Goal: Transaction & Acquisition: Purchase product/service

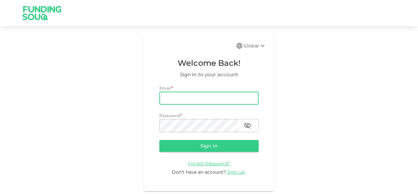
click at [180, 93] on input "email" at bounding box center [208, 97] width 99 height 13
type input "[EMAIL_ADDRESS][DOMAIN_NAME]"
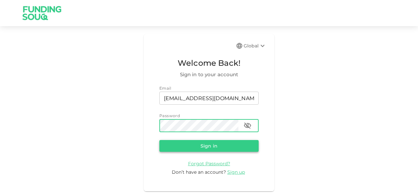
click at [202, 144] on button "Sign in" at bounding box center [208, 146] width 99 height 12
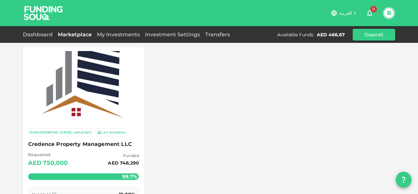
scroll to position [33, 0]
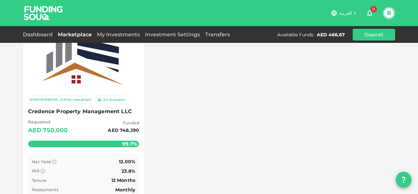
click at [91, 111] on span "Credence Property Management LLC" at bounding box center [83, 111] width 111 height 9
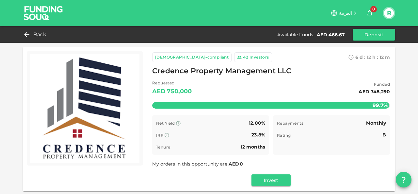
click at [112, 107] on img at bounding box center [84, 108] width 109 height 109
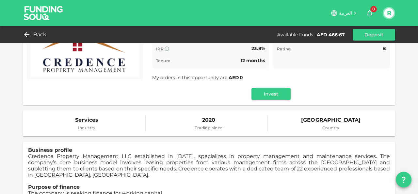
scroll to position [80, 0]
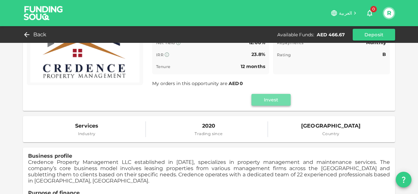
click at [275, 98] on button "Invest" at bounding box center [271, 100] width 39 height 12
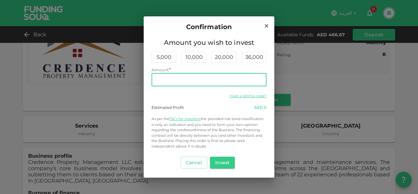
click at [206, 79] on input "Amount" at bounding box center [209, 79] width 115 height 13
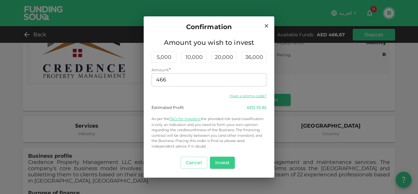
click at [204, 96] on div "Have a promo code?" at bounding box center [209, 95] width 115 height 8
click at [223, 164] on button "Invest" at bounding box center [222, 162] width 25 height 12
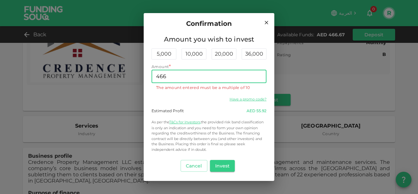
click at [186, 80] on input "466" at bounding box center [209, 76] width 115 height 13
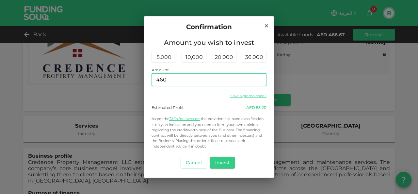
type input "460"
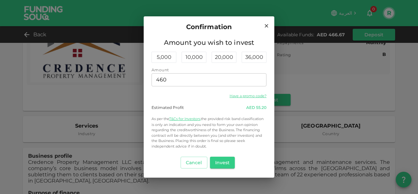
click at [215, 106] on div "Estimated Profit AED 55.20" at bounding box center [209, 108] width 115 height 6
click at [226, 161] on button "Invest" at bounding box center [222, 162] width 25 height 12
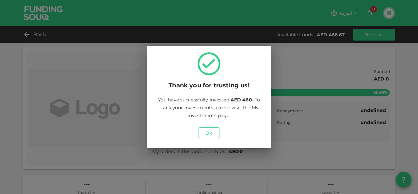
click at [210, 134] on button "Ok" at bounding box center [209, 133] width 21 height 12
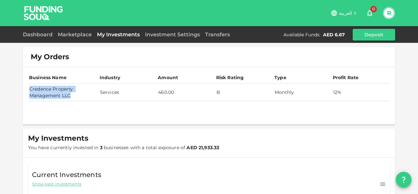
drag, startPoint x: 73, startPoint y: 95, endPoint x: 27, endPoint y: 90, distance: 45.3
click at [28, 90] on td "Credence Property Management LLC" at bounding box center [63, 92] width 71 height 17
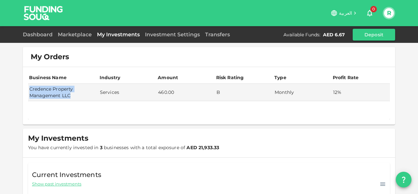
copy td "Credence Property Management LLC"
click at [43, 34] on link "Dashboard" at bounding box center [39, 34] width 32 height 6
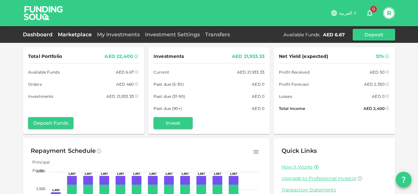
click at [73, 34] on link "Marketplace" at bounding box center [74, 34] width 39 height 6
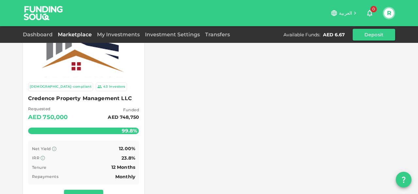
scroll to position [33, 0]
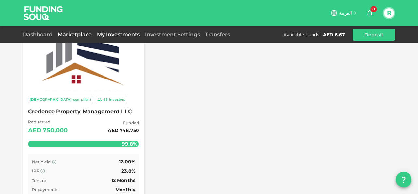
click at [131, 33] on link "My Investments" at bounding box center [118, 34] width 48 height 6
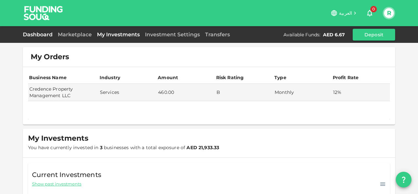
click at [41, 37] on link "Dashboard" at bounding box center [39, 34] width 32 height 6
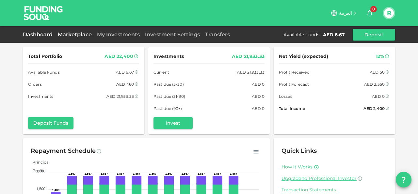
click at [73, 35] on link "Marketplace" at bounding box center [74, 34] width 39 height 6
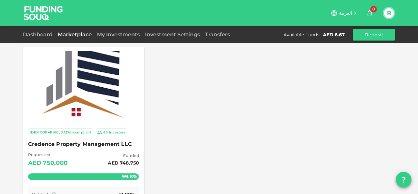
click at [89, 151] on div "Requested AED 750,000 Funded AED 748,750" at bounding box center [83, 159] width 111 height 17
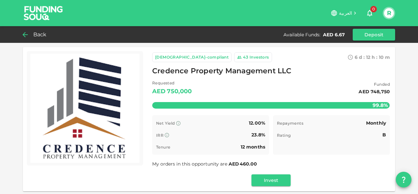
click at [29, 34] on icon at bounding box center [25, 35] width 8 height 8
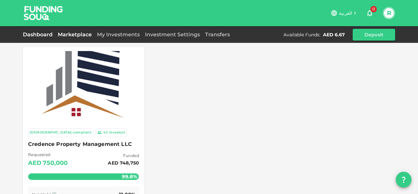
click at [33, 37] on link "Dashboard" at bounding box center [39, 34] width 32 height 6
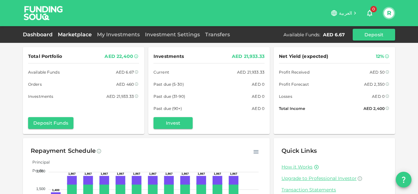
click at [68, 37] on link "Marketplace" at bounding box center [74, 34] width 39 height 6
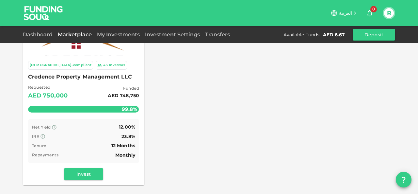
scroll to position [131, 0]
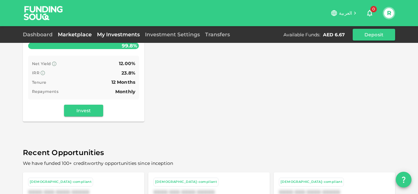
click at [123, 31] on link "My Investments" at bounding box center [118, 34] width 48 height 6
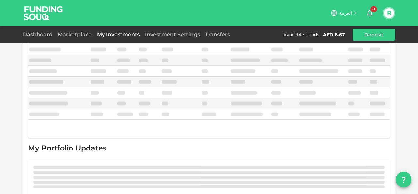
scroll to position [131, 0]
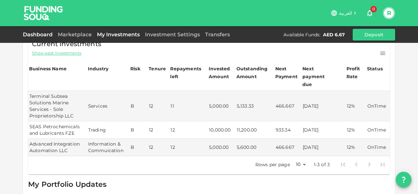
click at [46, 36] on link "Dashboard" at bounding box center [39, 34] width 32 height 6
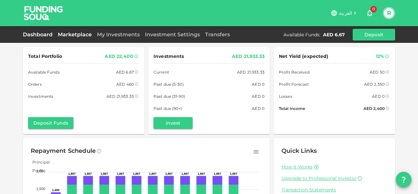
click at [76, 34] on link "Marketplace" at bounding box center [74, 34] width 39 height 6
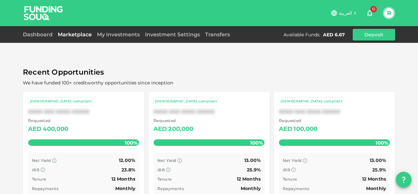
scroll to position [207, 0]
